Goal: Navigation & Orientation: Find specific page/section

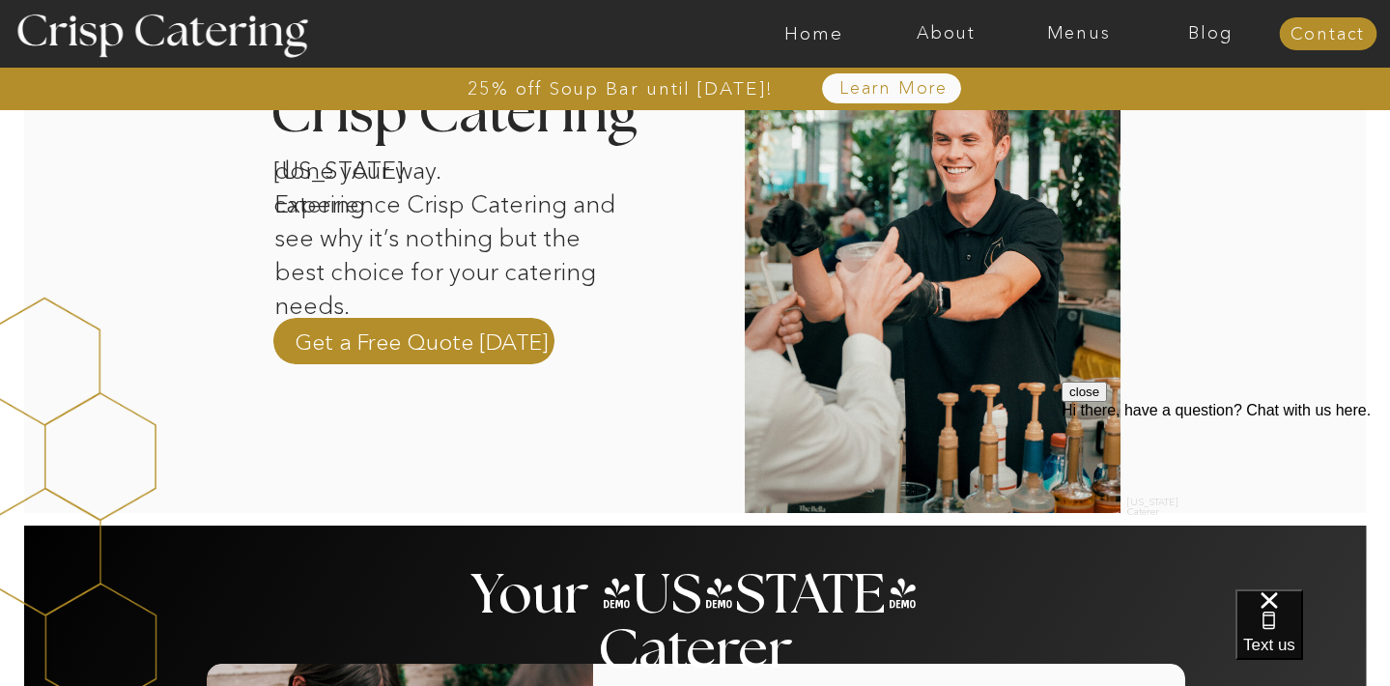
scroll to position [110, 0]
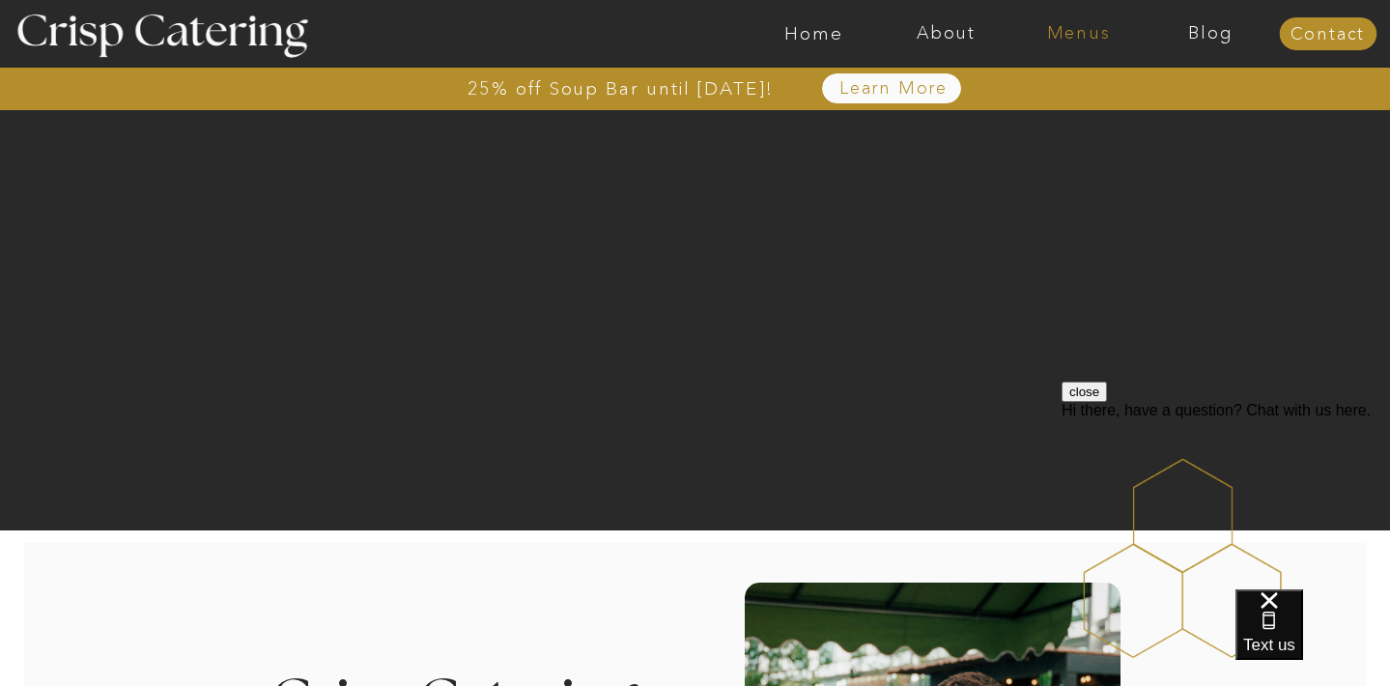
click at [1071, 28] on nav "Menus" at bounding box center [1079, 33] width 132 height 19
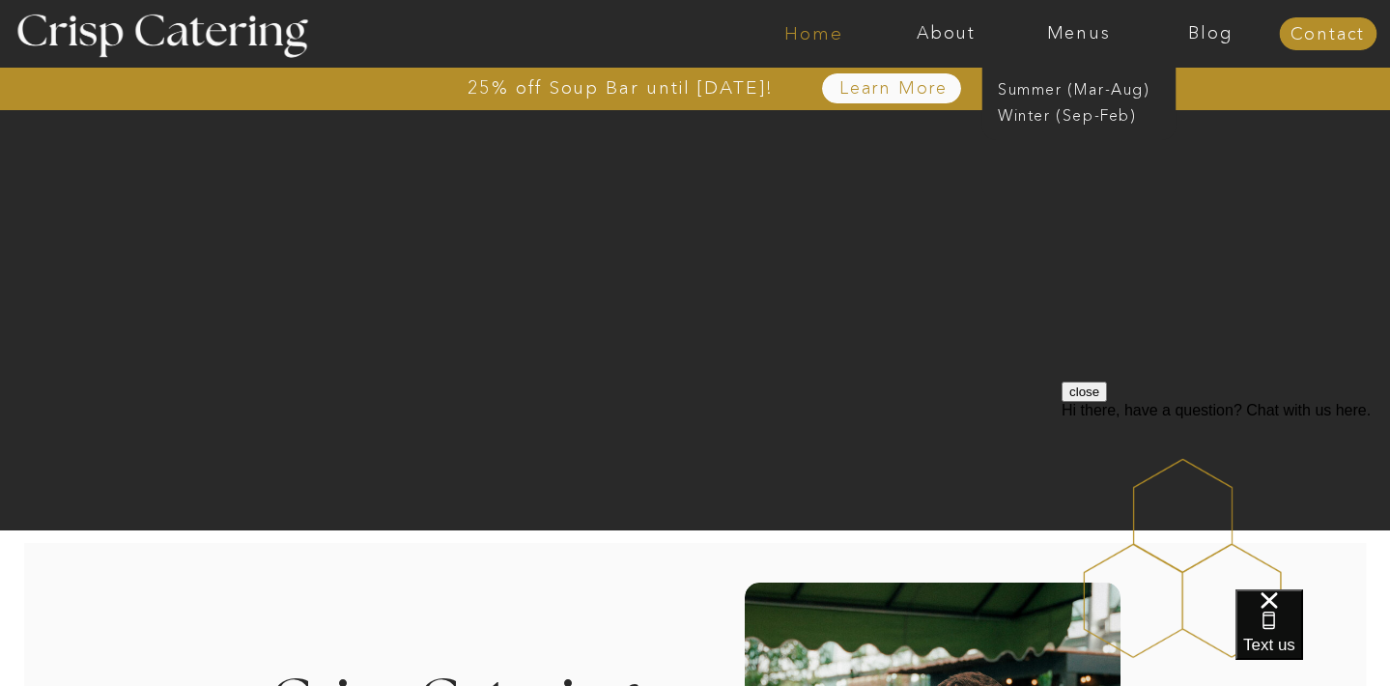
click at [804, 33] on nav "Home" at bounding box center [814, 33] width 132 height 19
click at [934, 30] on nav "About" at bounding box center [946, 33] width 132 height 19
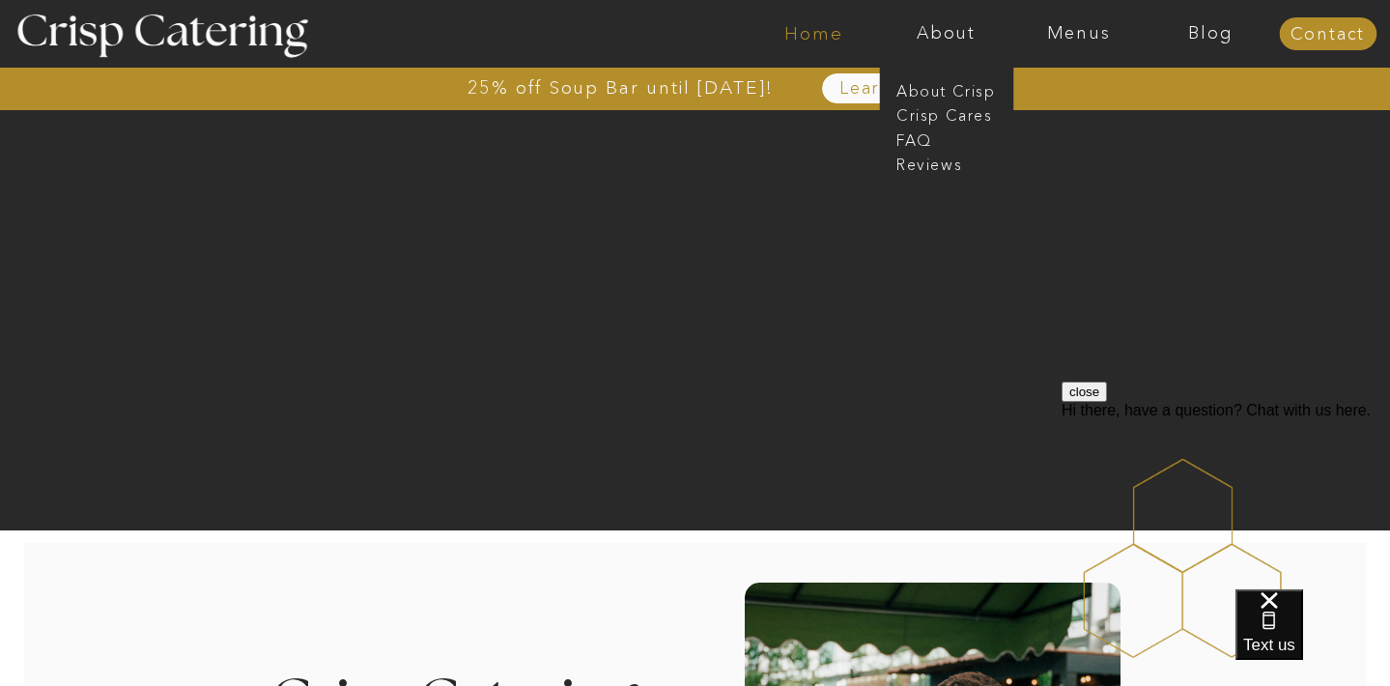
click at [804, 24] on nav "Home" at bounding box center [814, 33] width 132 height 19
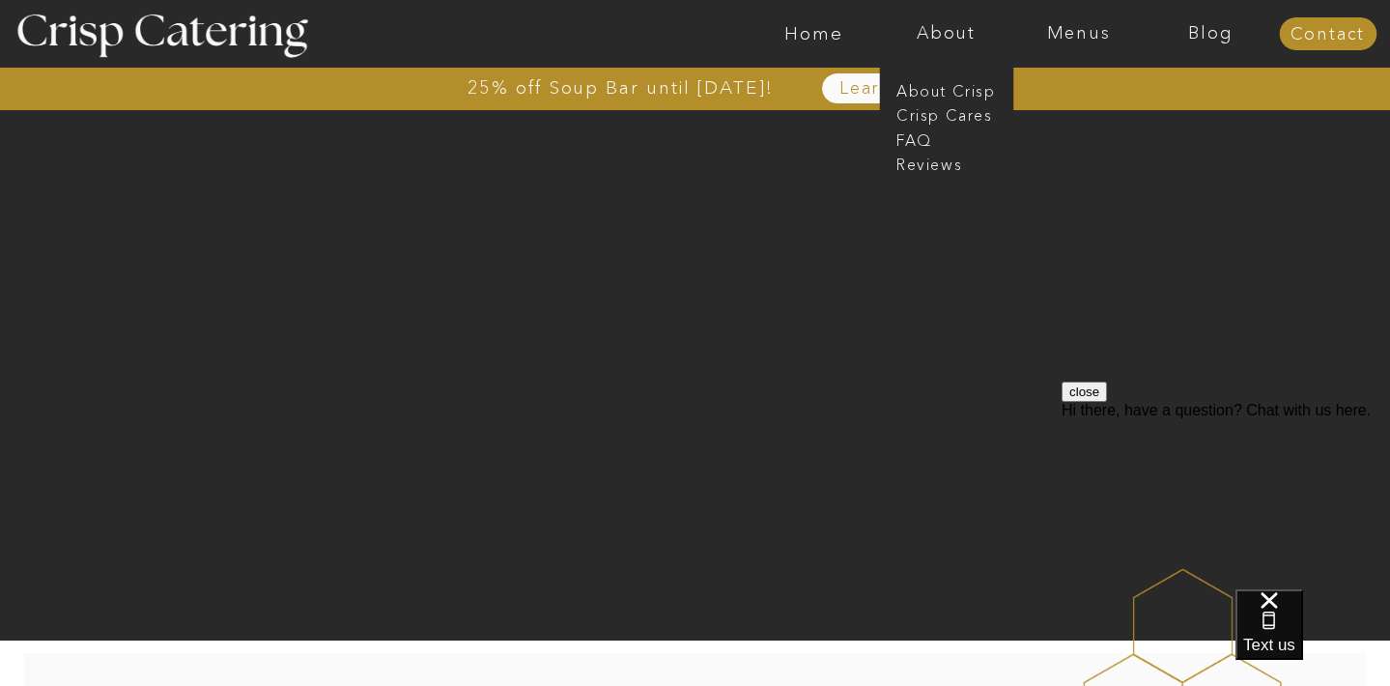
click at [704, 26] on div at bounding box center [792, 34] width 3064 height 68
click at [1074, 25] on nav "Menus" at bounding box center [1079, 33] width 132 height 19
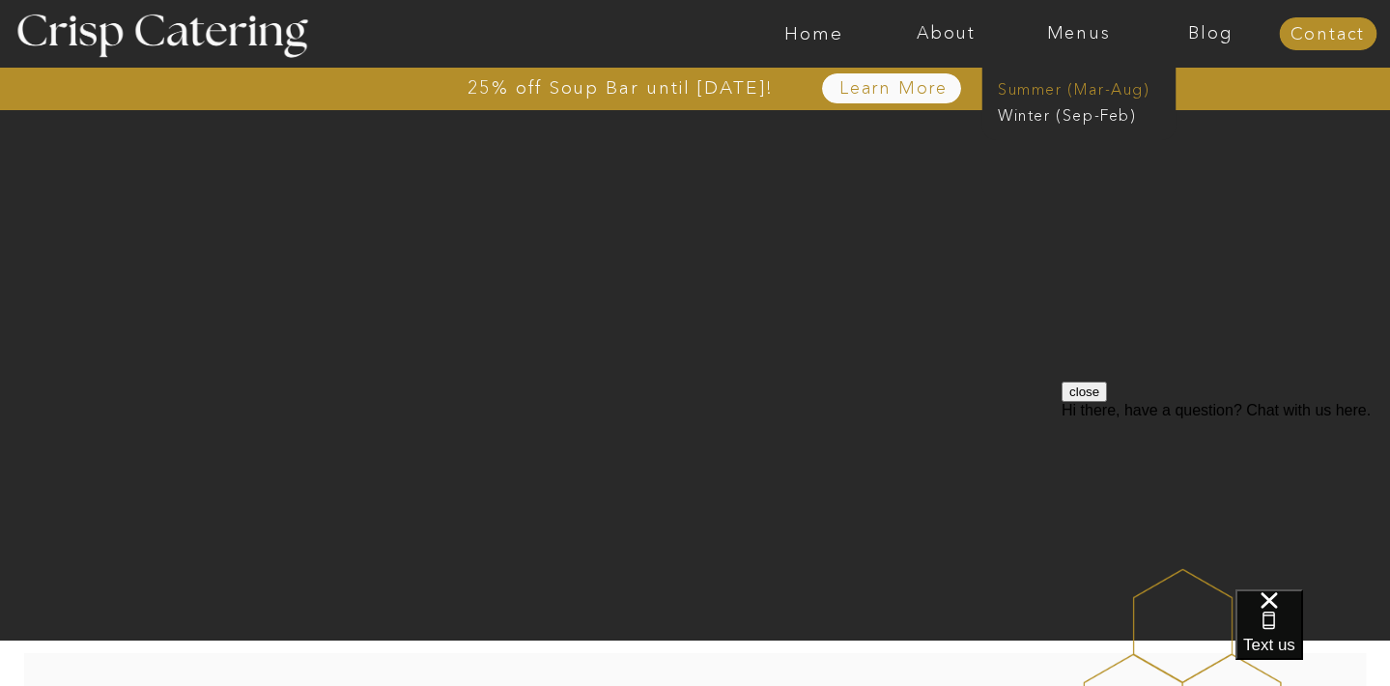
click at [1043, 87] on nav "Summer (Mar-Aug)" at bounding box center [1084, 87] width 173 height 18
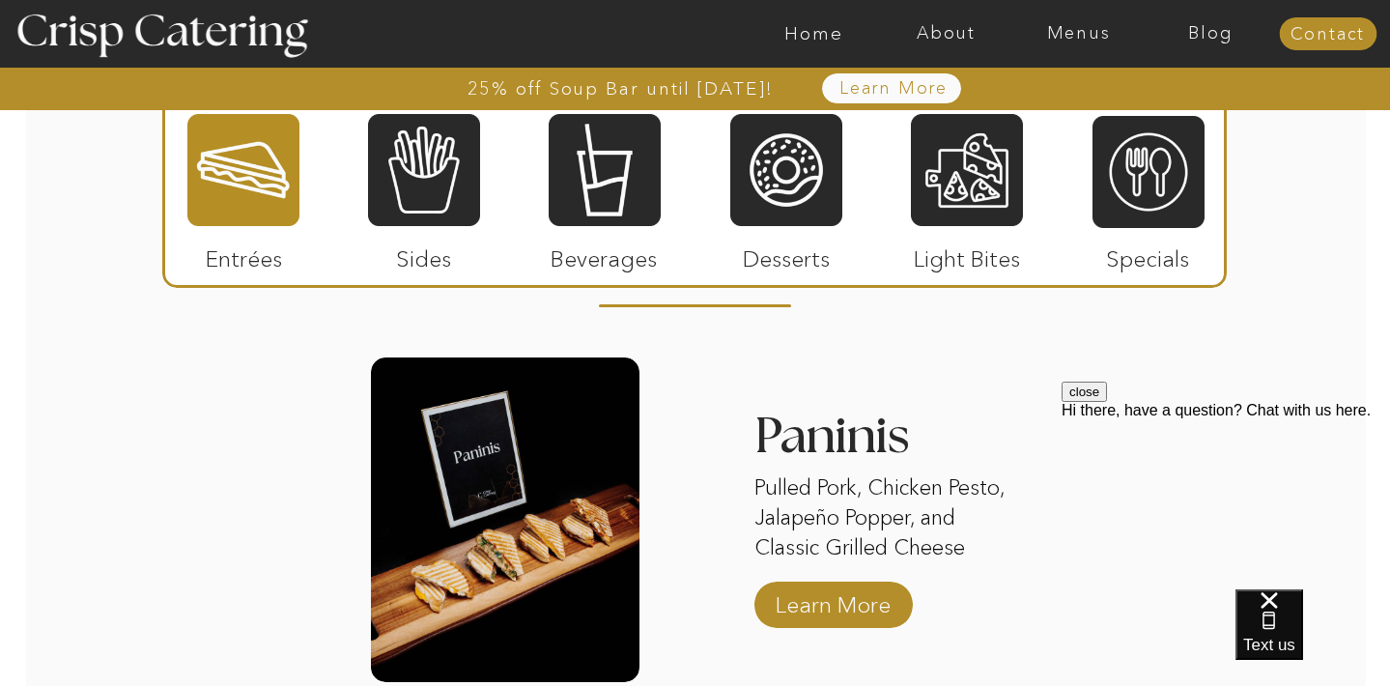
scroll to position [1851, 0]
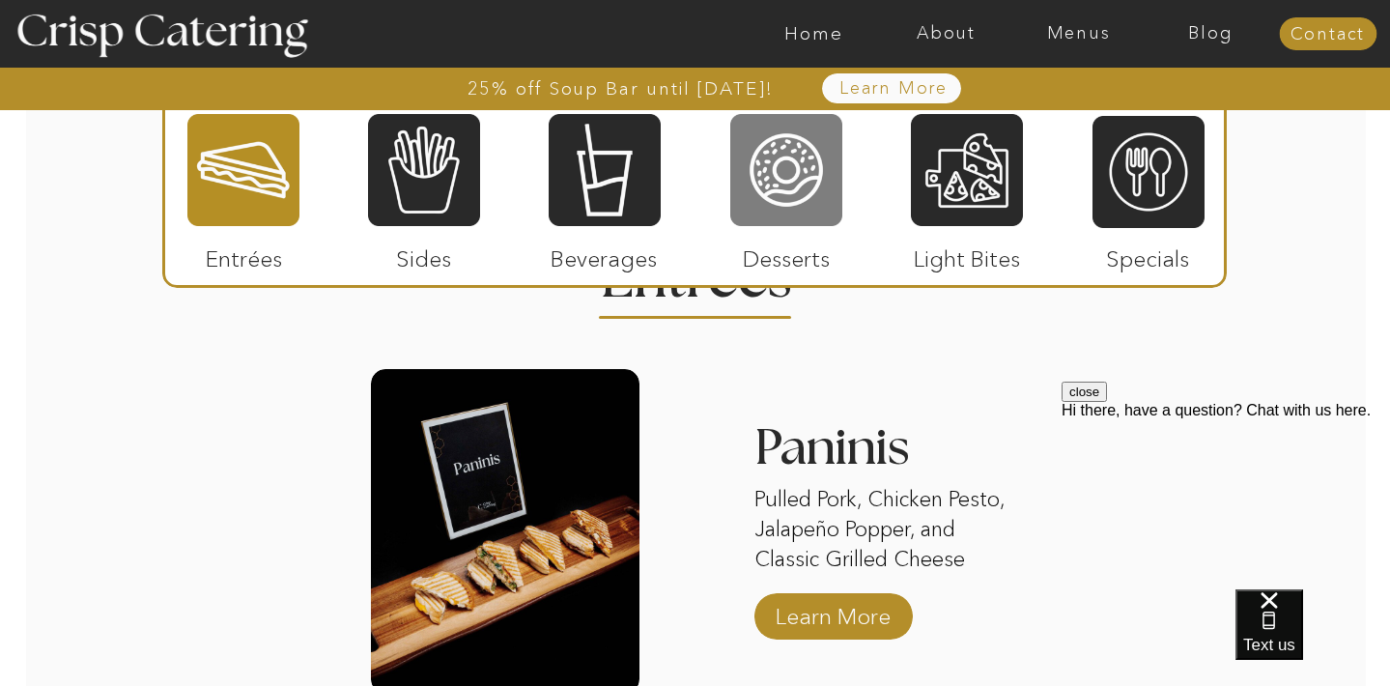
click at [763, 146] on div at bounding box center [786, 170] width 112 height 116
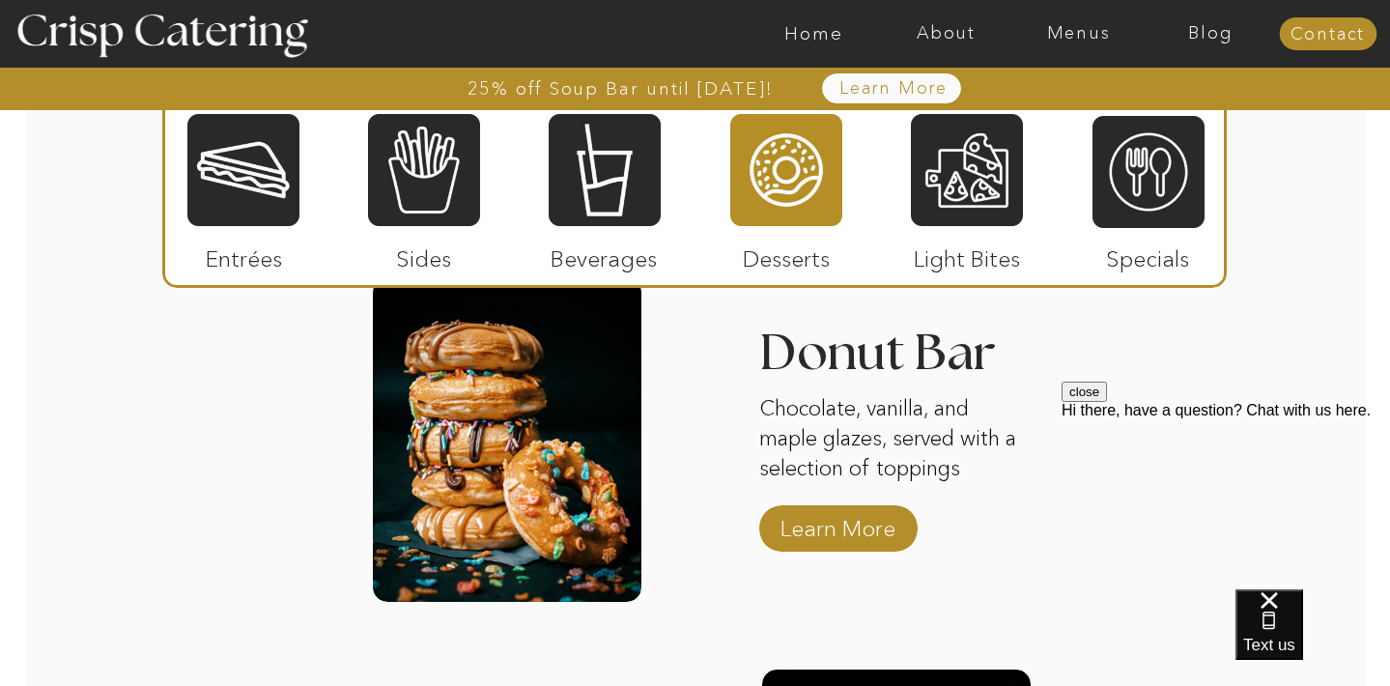
scroll to position [1972, 0]
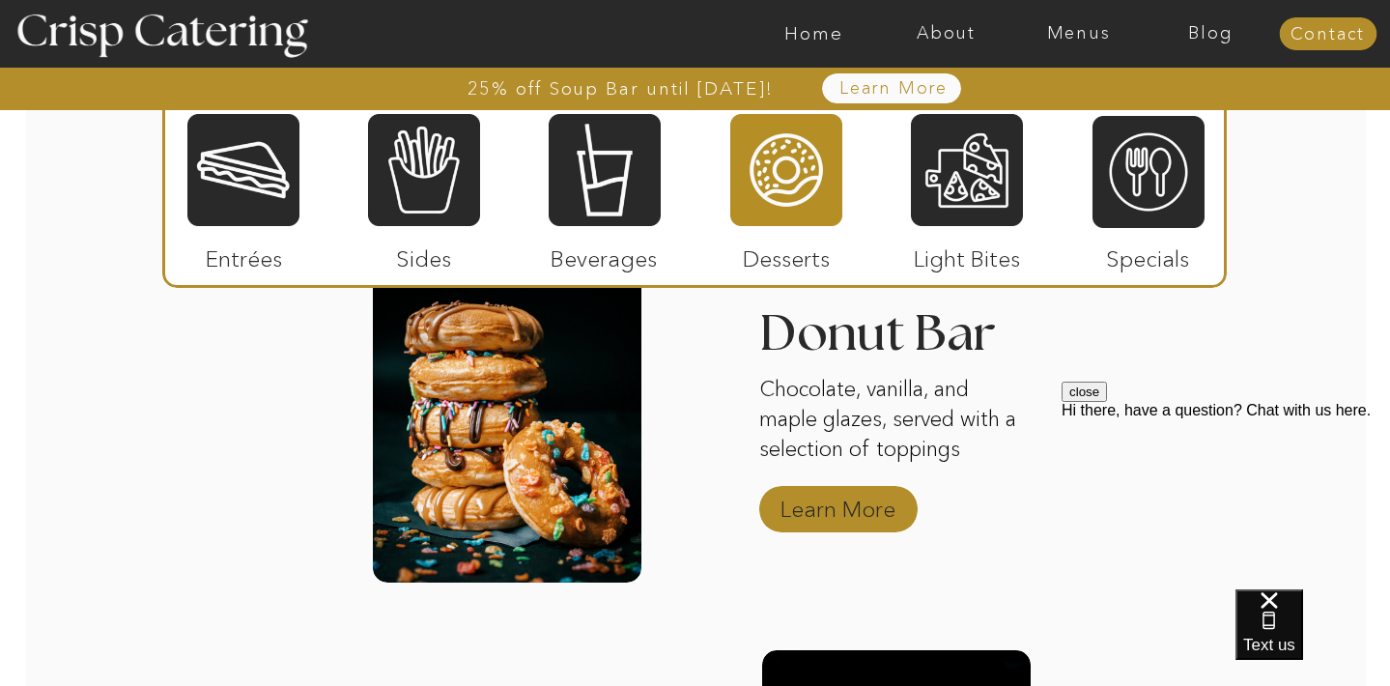
click at [795, 501] on p "Learn More" at bounding box center [838, 504] width 129 height 56
